Goal: Navigation & Orientation: Find specific page/section

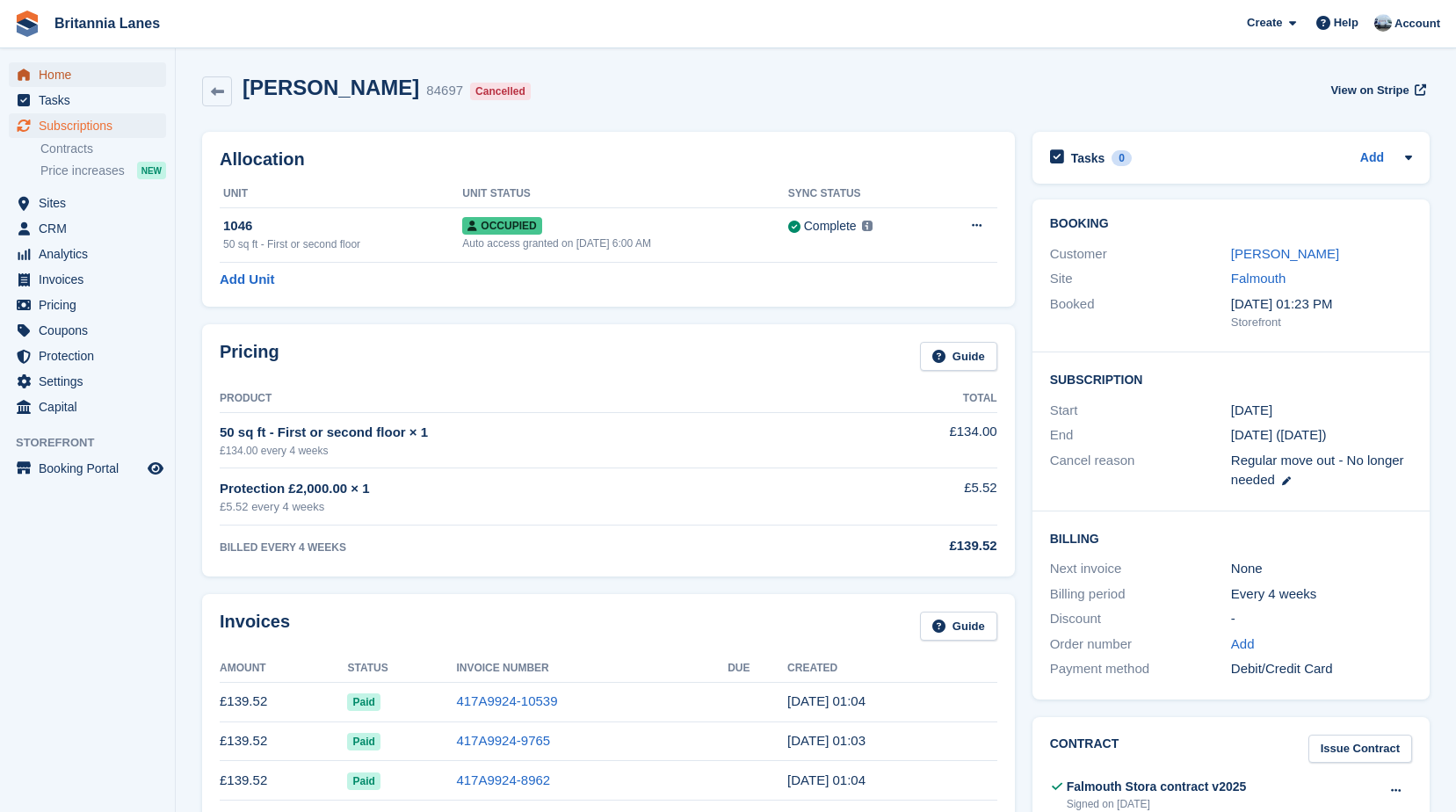
click at [71, 76] on span "Home" at bounding box center [91, 74] width 106 height 24
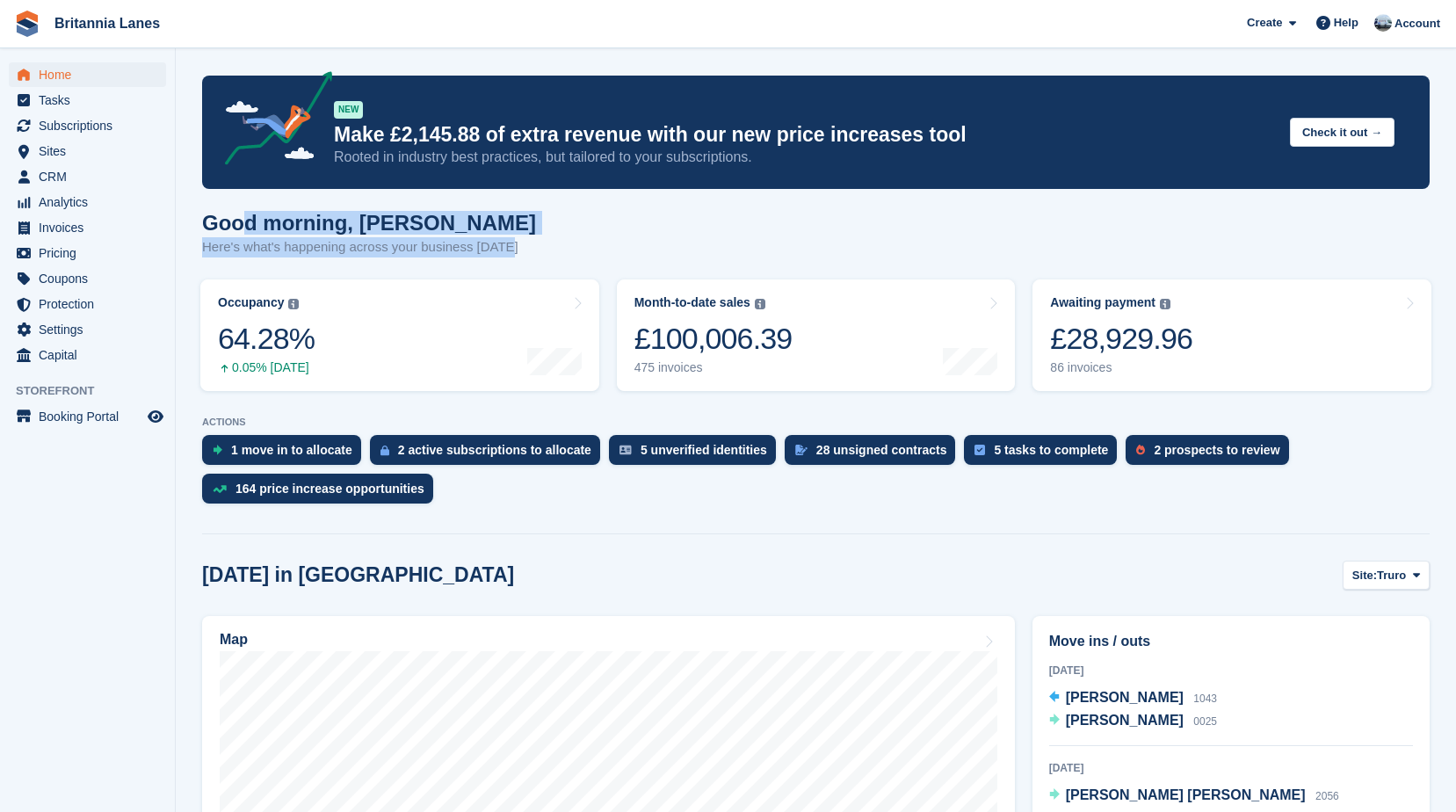
drag, startPoint x: 518, startPoint y: 250, endPoint x: 237, endPoint y: 218, distance: 282.8
click at [237, 218] on div "Good morning, John Here's what's happening across your business today" at bounding box center [816, 244] width 1228 height 68
drag, startPoint x: 237, startPoint y: 218, endPoint x: 448, endPoint y: 214, distance: 211.0
click at [448, 214] on h1 "Good morning, [PERSON_NAME]" at bounding box center [369, 222] width 334 height 23
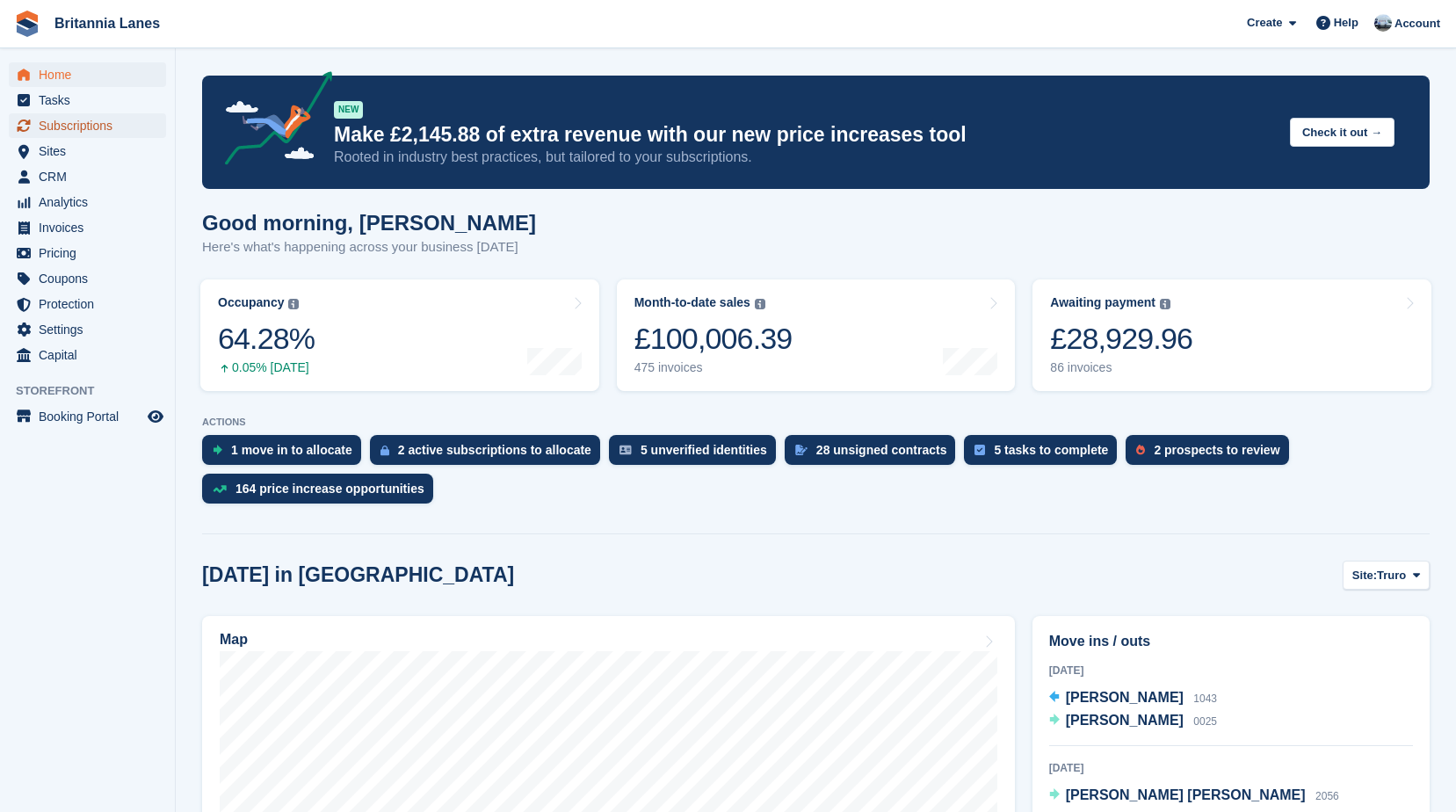
click at [89, 127] on span "Subscriptions" at bounding box center [91, 125] width 106 height 24
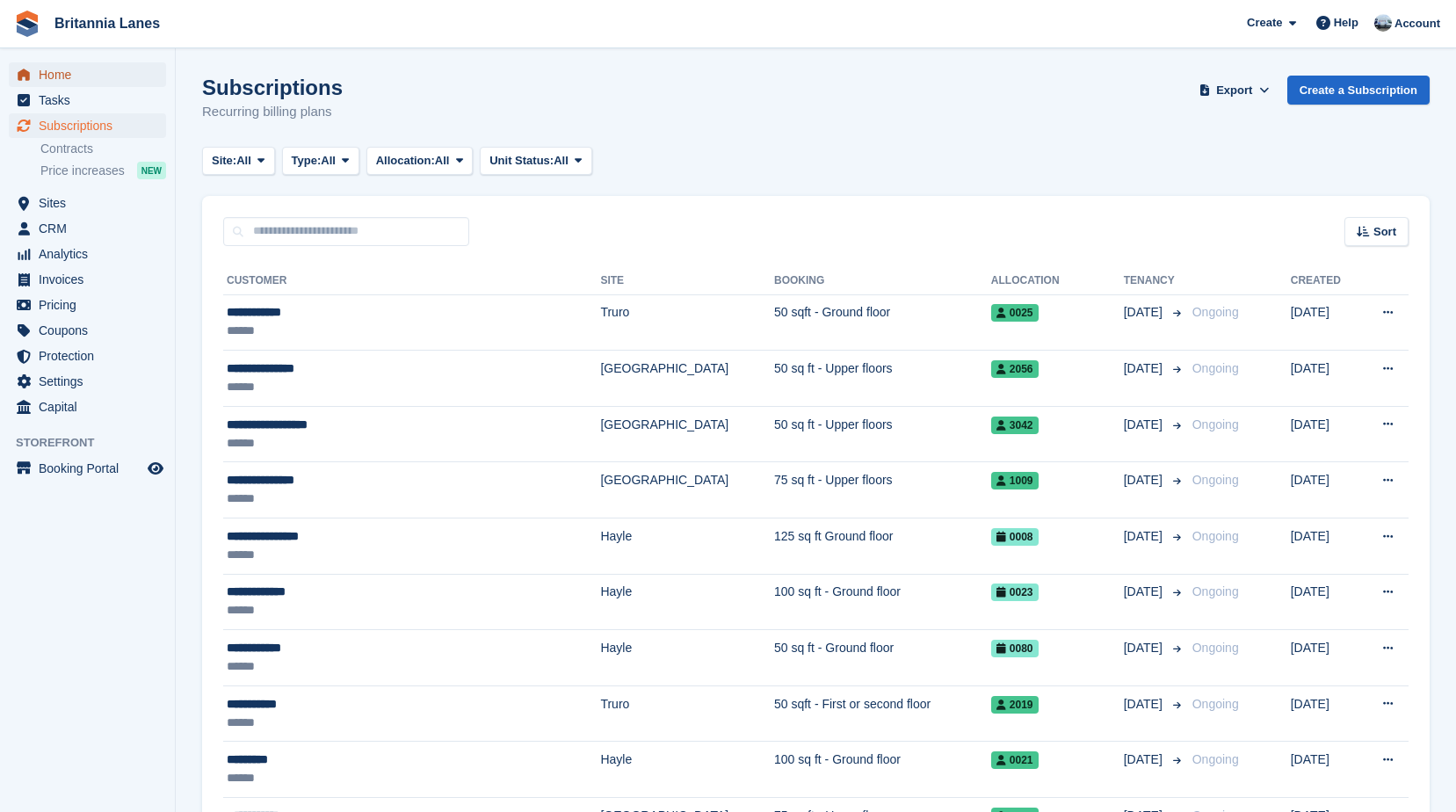
click at [63, 70] on span "Home" at bounding box center [91, 74] width 106 height 24
